Goal: Obtain resource: Download file/media

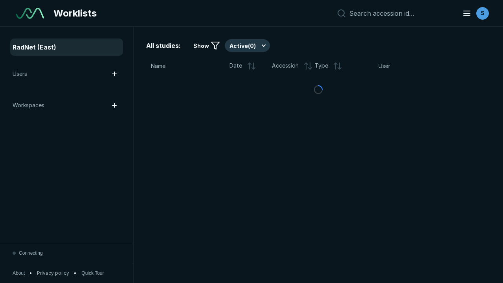
scroll to position [2147, 3274]
